Goal: Book appointment/travel/reservation

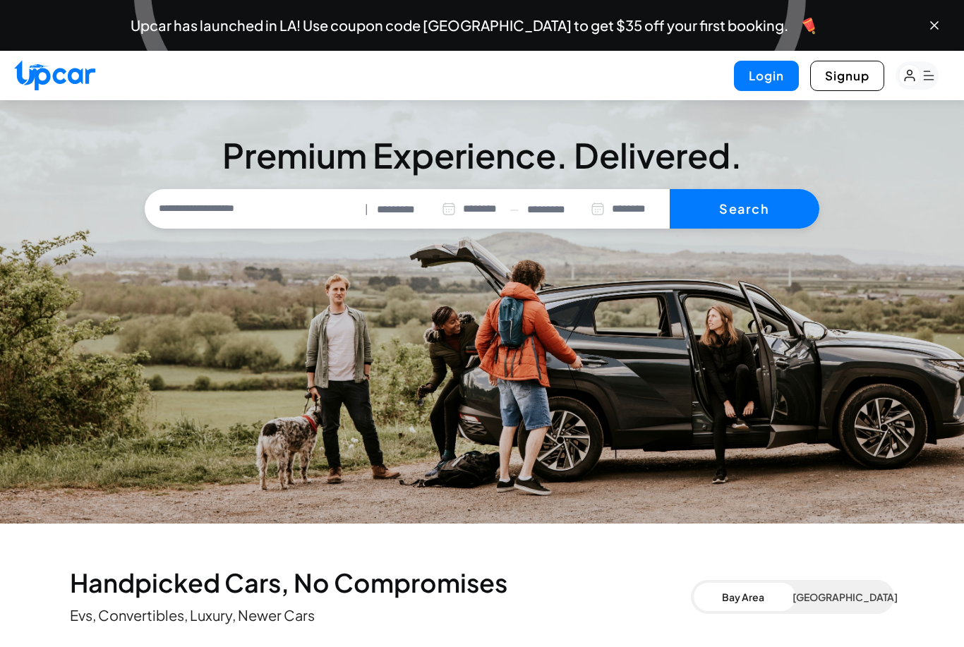
select select "********"
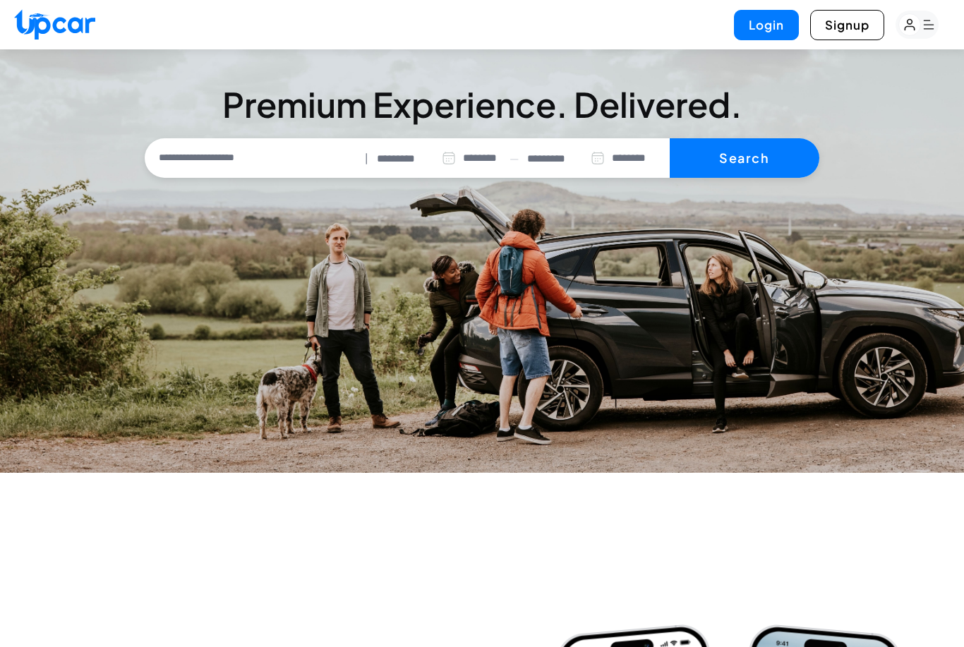
select select "********"
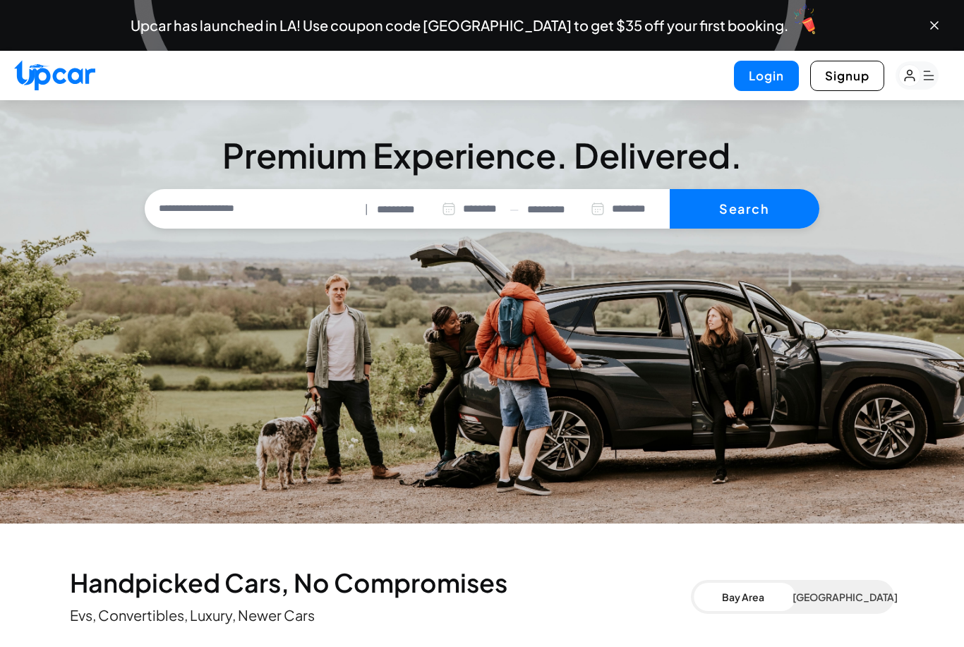
select select "********"
